Goal: Navigation & Orientation: Find specific page/section

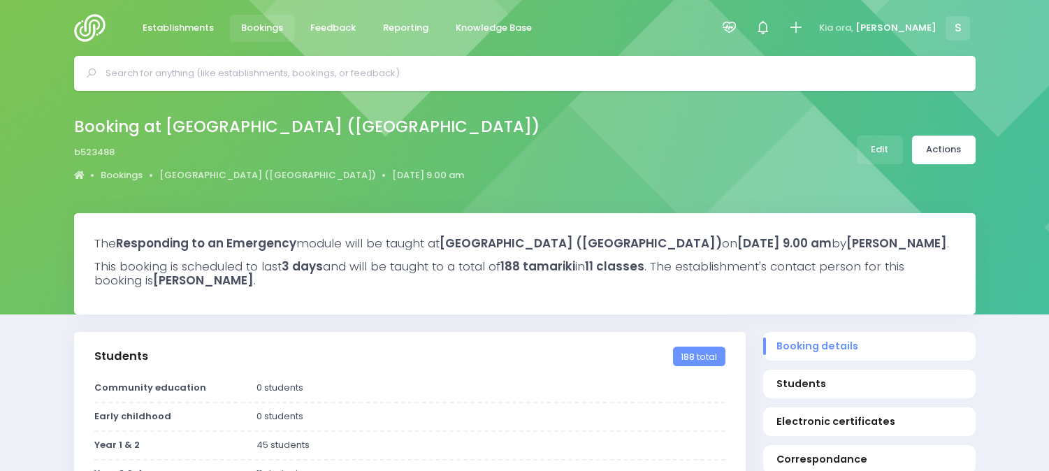
select select "5"
click at [318, 22] on span "Feedback" at bounding box center [332, 28] width 45 height 14
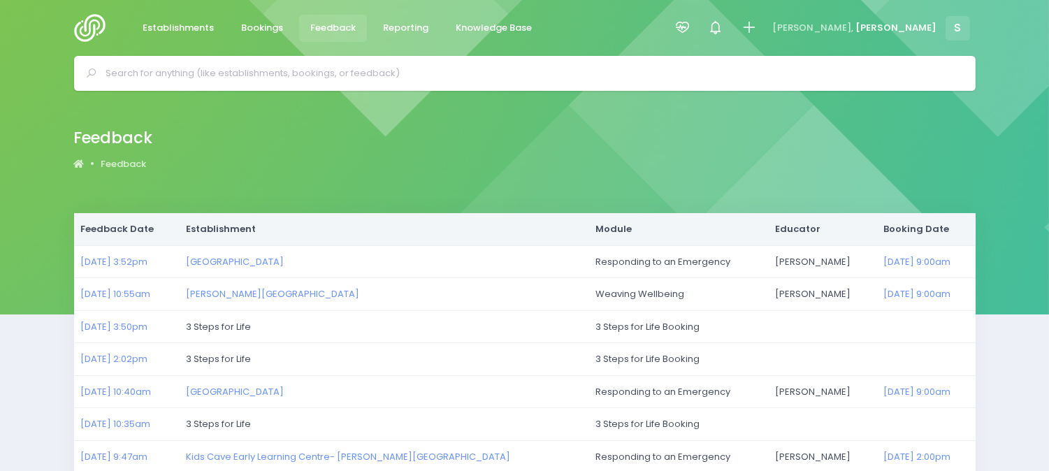
click at [94, 24] on img at bounding box center [94, 28] width 40 height 28
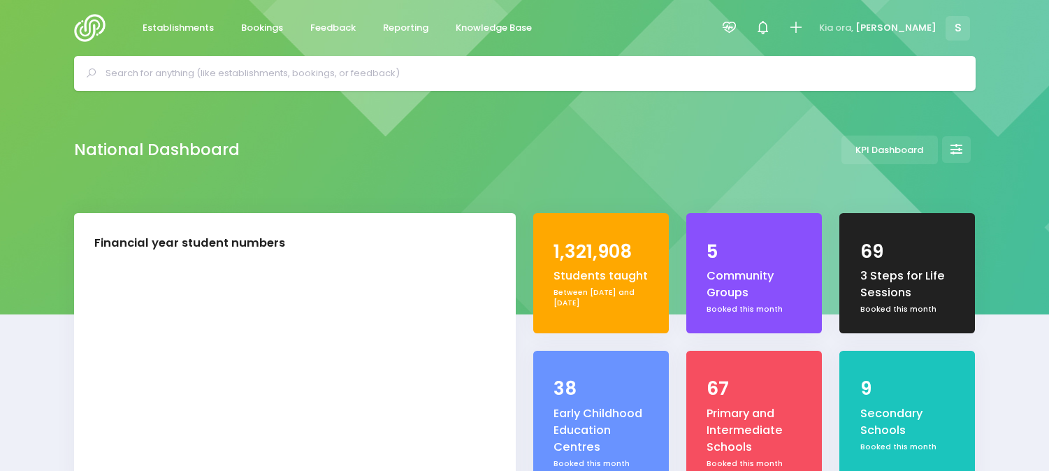
select select "5"
